Goal: Information Seeking & Learning: Learn about a topic

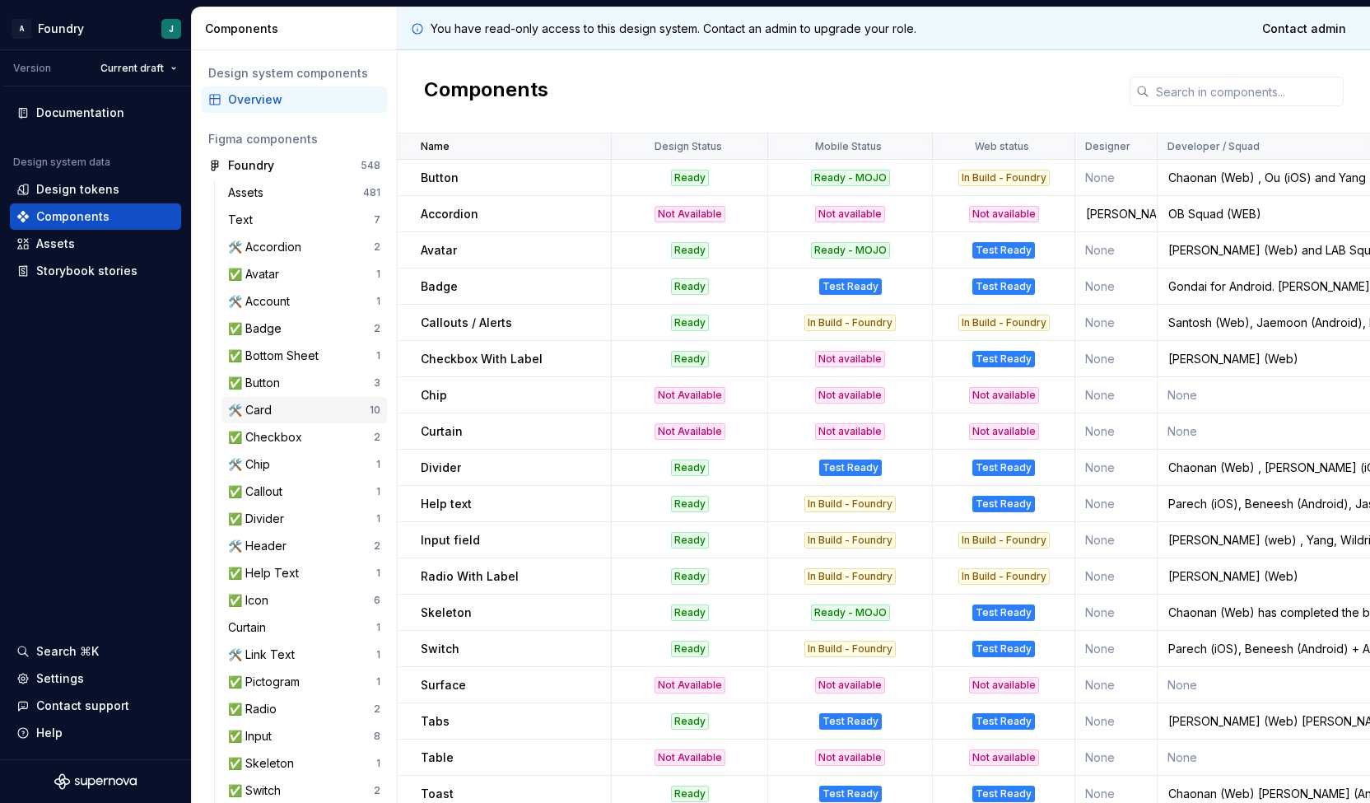
scroll to position [1, 0]
click at [286, 323] on div "✅ Badge" at bounding box center [258, 328] width 60 height 16
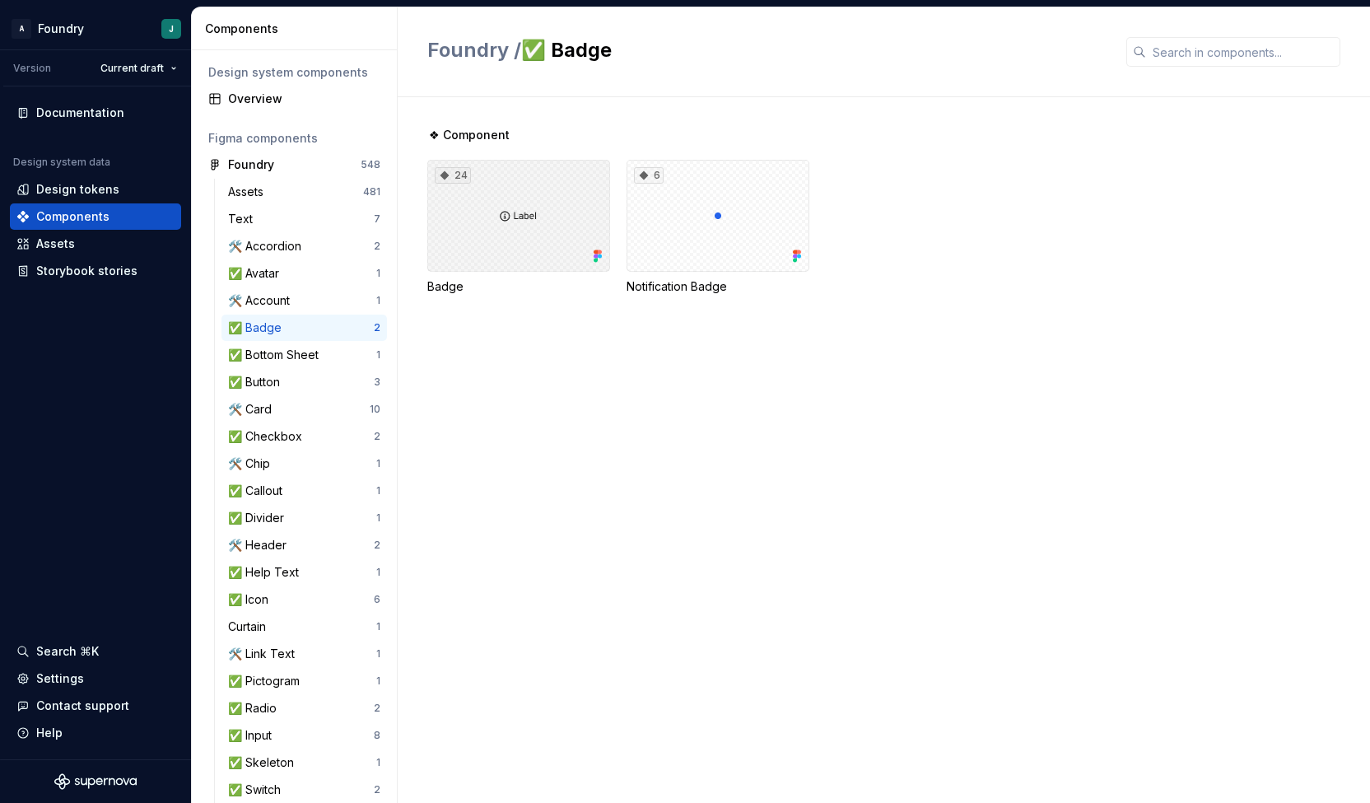
click at [547, 240] on div "24" at bounding box center [518, 216] width 183 height 112
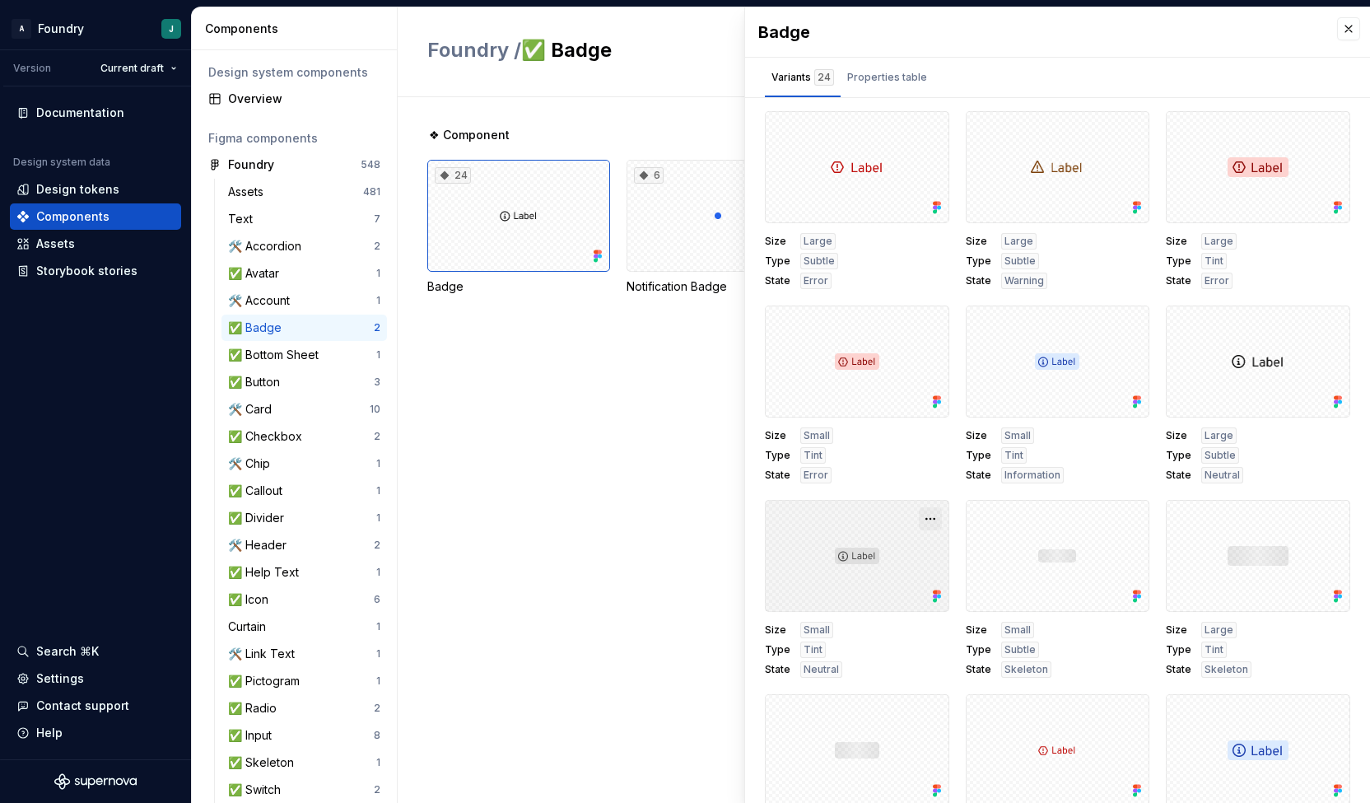
click at [919, 510] on button "button" at bounding box center [930, 518] width 23 height 23
click at [861, 561] on span "Open in Figma" at bounding box center [859, 566] width 140 height 59
